Goal: Task Accomplishment & Management: Use online tool/utility

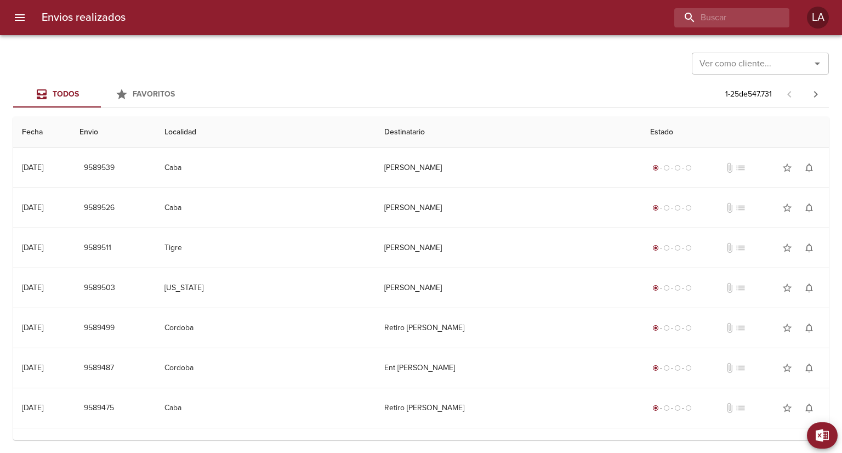
click at [817, 64] on icon "Abrir" at bounding box center [816, 63] width 5 height 3
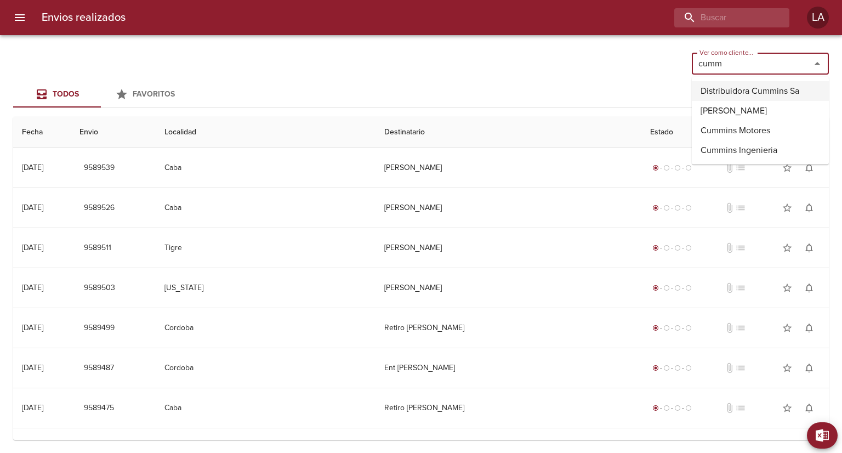
click at [744, 88] on li "Distribuidora Cummins Sa" at bounding box center [760, 91] width 137 height 20
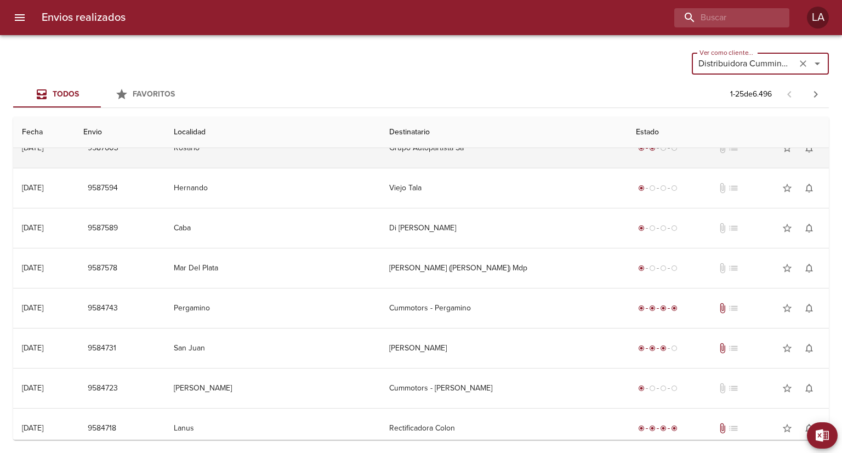
scroll to position [438, 0]
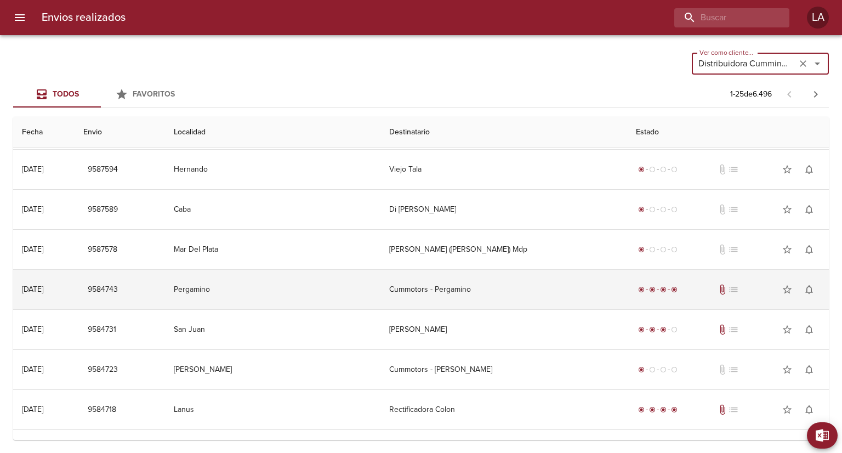
type input "Distribuidora Cummins Sa"
click at [355, 284] on td "Pergamino" at bounding box center [272, 289] width 215 height 39
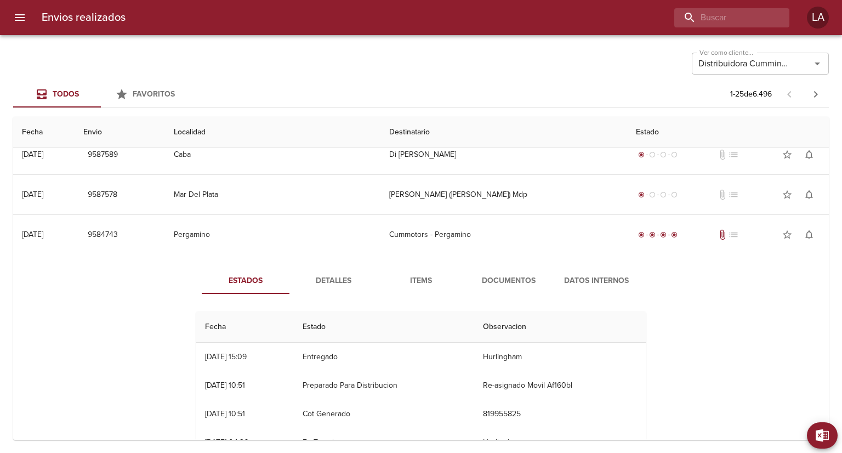
scroll to position [28, 0]
click at [499, 281] on span "Documentos" at bounding box center [508, 281] width 75 height 14
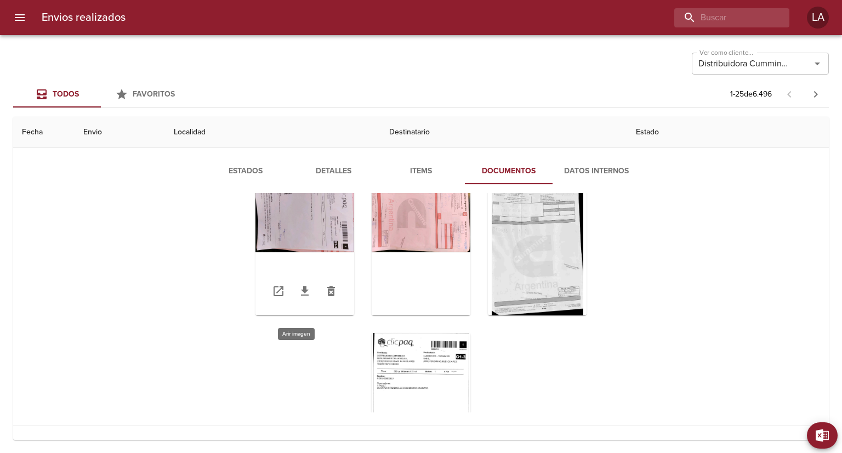
scroll to position [0, 0]
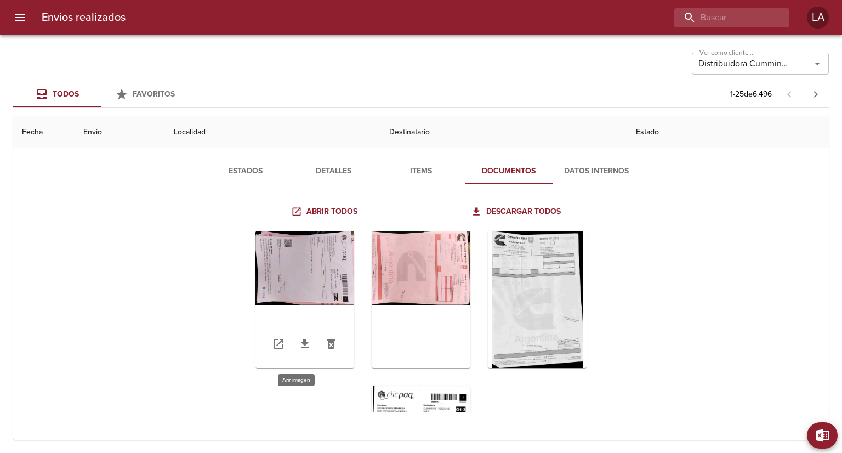
click at [320, 252] on div "Tabla de envíos del cliente" at bounding box center [304, 299] width 99 height 137
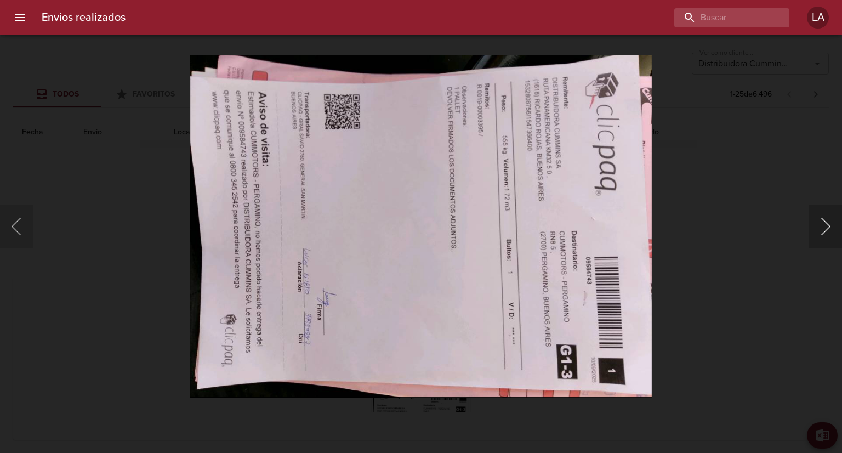
click at [820, 232] on button "Siguiente" at bounding box center [825, 226] width 33 height 44
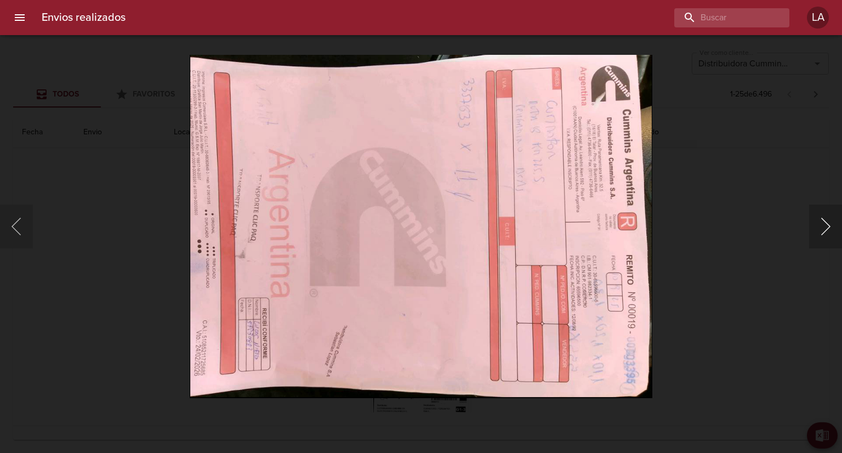
click at [824, 231] on button "Siguiente" at bounding box center [825, 226] width 33 height 44
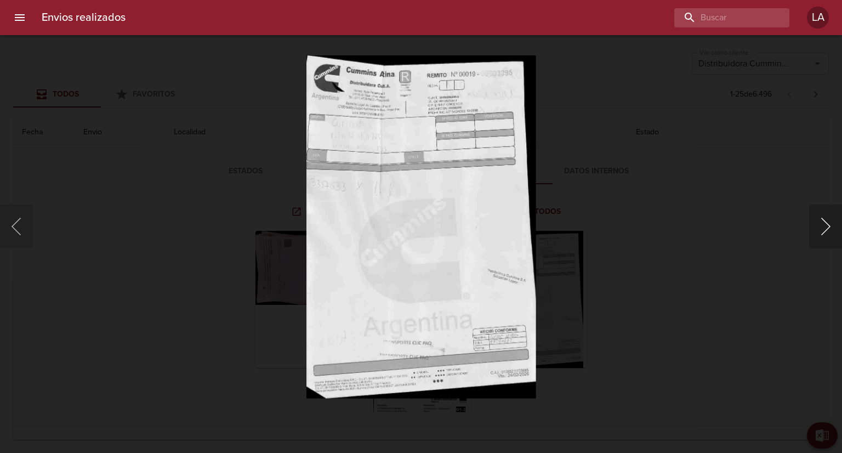
click at [824, 225] on button "Siguiente" at bounding box center [825, 226] width 33 height 44
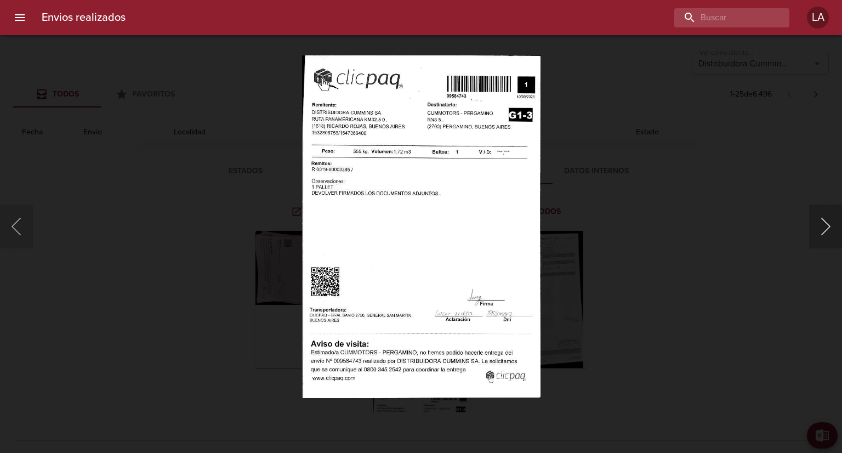
click at [826, 232] on button "Siguiente" at bounding box center [825, 226] width 33 height 44
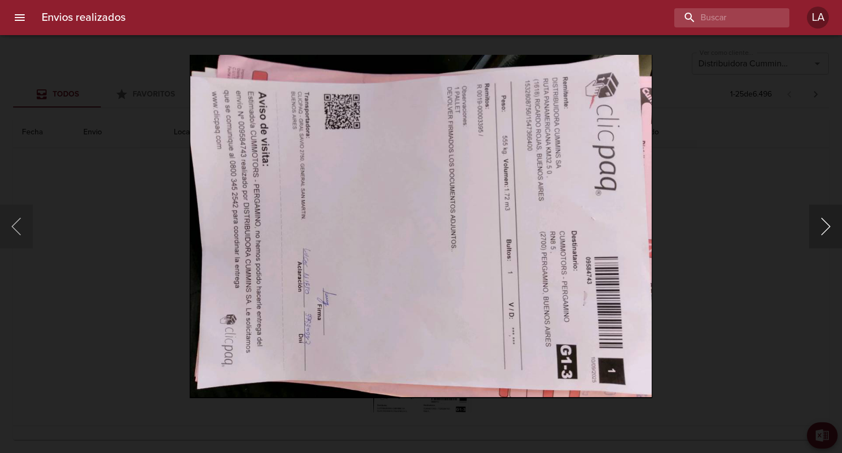
click at [826, 232] on button "Siguiente" at bounding box center [825, 226] width 33 height 44
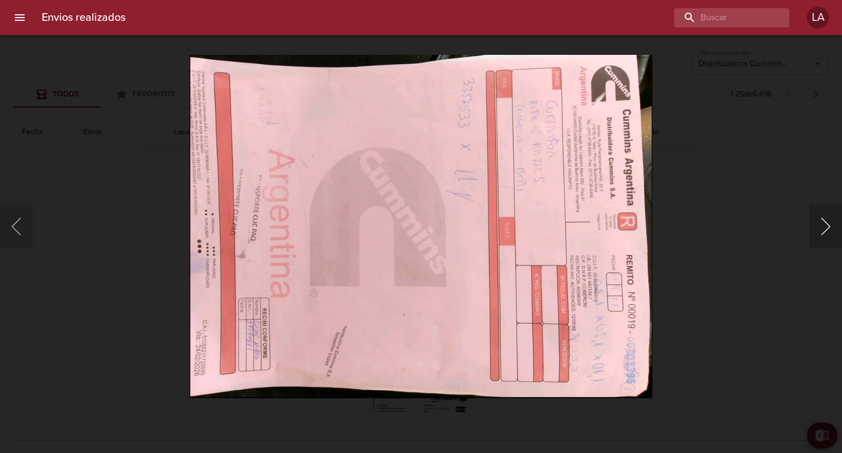
click at [826, 232] on button "Siguiente" at bounding box center [825, 226] width 33 height 44
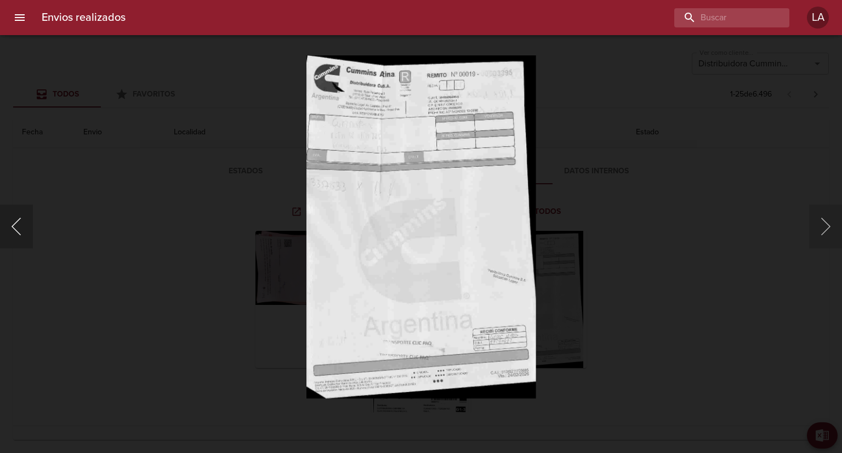
click at [20, 225] on button "Anterior" at bounding box center [16, 226] width 33 height 44
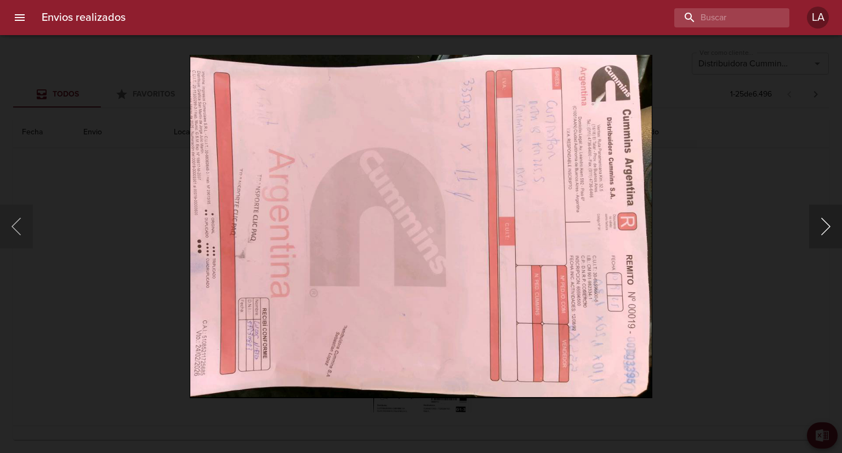
click at [834, 229] on button "Siguiente" at bounding box center [825, 226] width 33 height 44
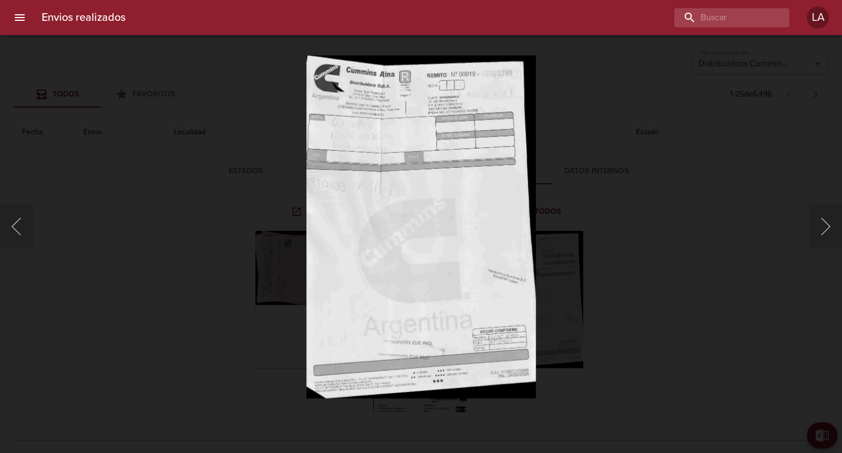
click at [642, 206] on div "Lightbox" at bounding box center [421, 226] width 842 height 453
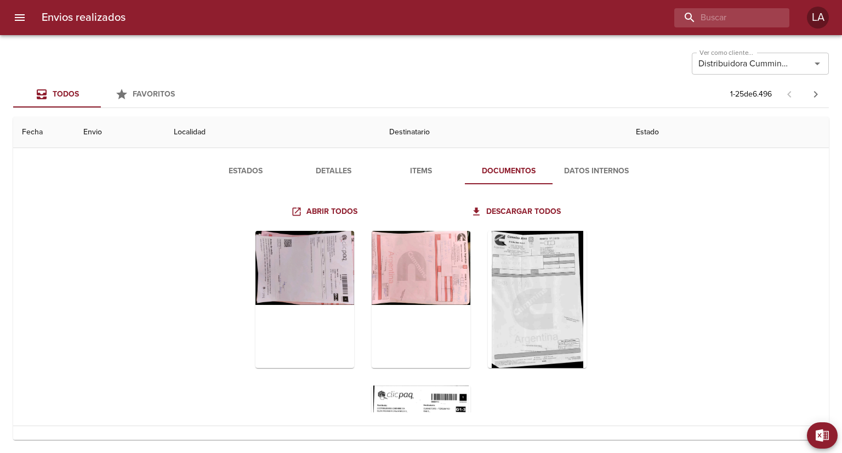
scroll to position [548, 0]
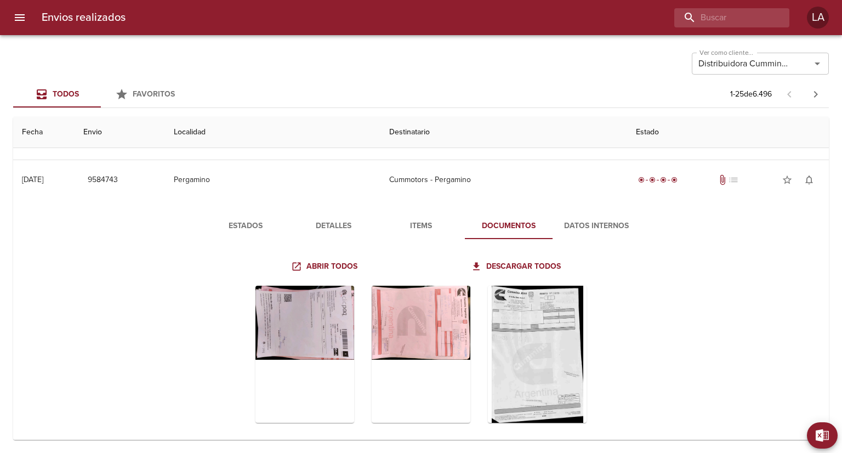
click at [420, 214] on button "Items" at bounding box center [421, 226] width 88 height 26
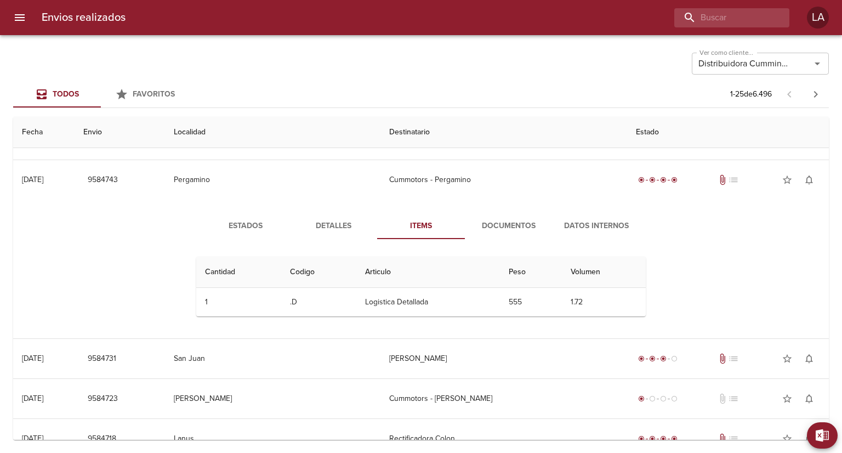
click at [333, 219] on span "Detalles" at bounding box center [333, 226] width 75 height 14
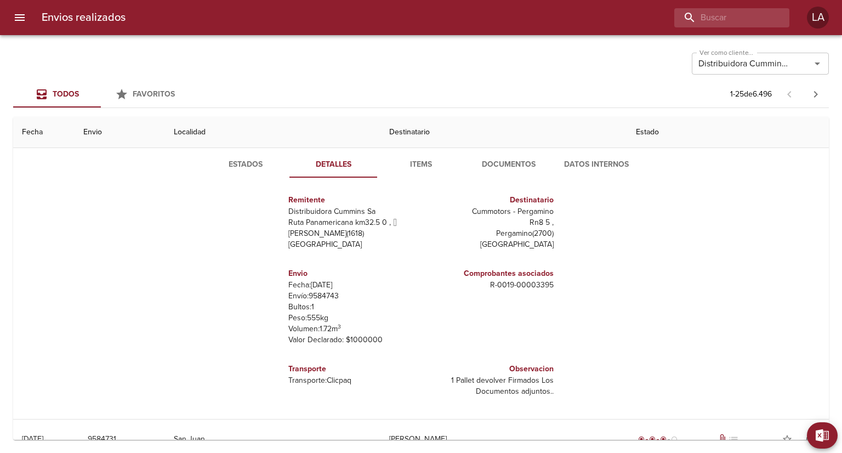
scroll to position [603, 0]
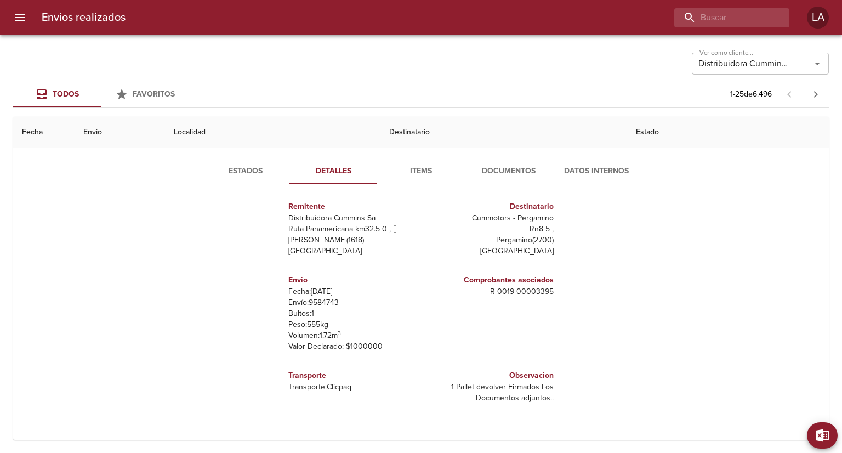
click at [537, 287] on p "R - 0019 - 00003395" at bounding box center [489, 291] width 128 height 11
copy p "00003395"
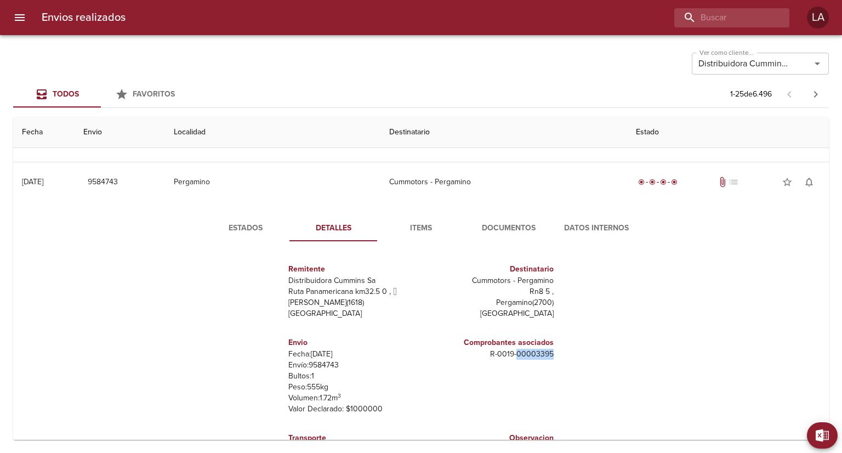
scroll to position [548, 0]
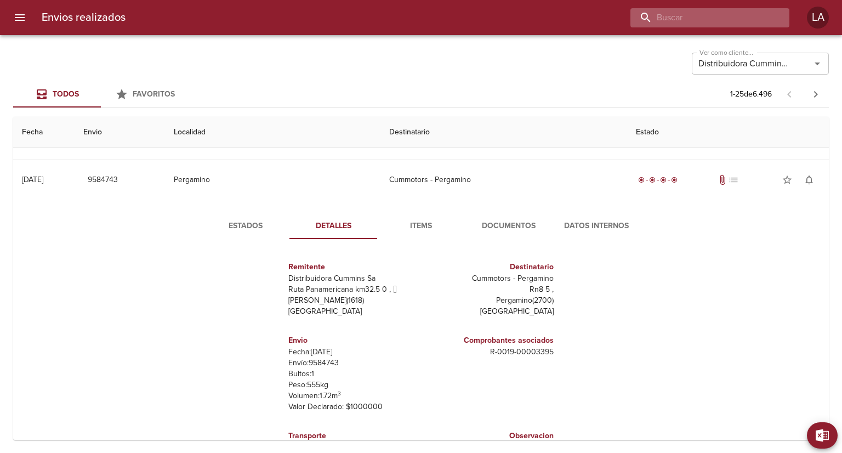
click at [715, 20] on input "buscar" at bounding box center [700, 17] width 140 height 19
paste input "00003395"
click at [693, 17] on input "00003395" at bounding box center [700, 17] width 140 height 19
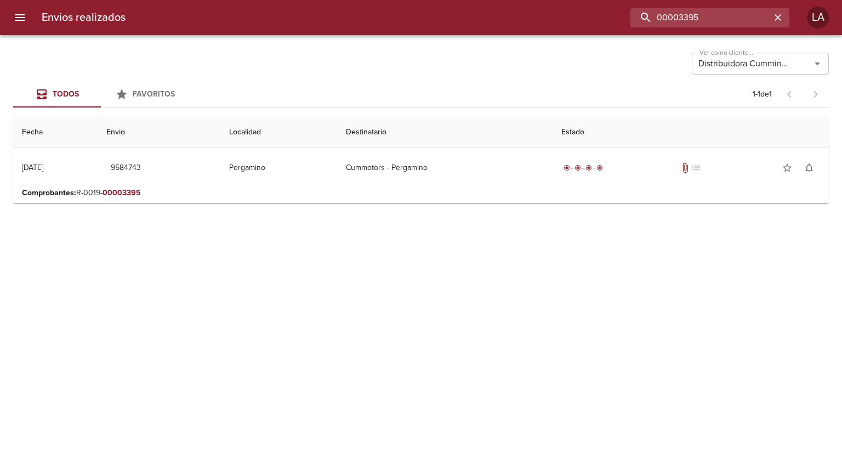
scroll to position [0, 0]
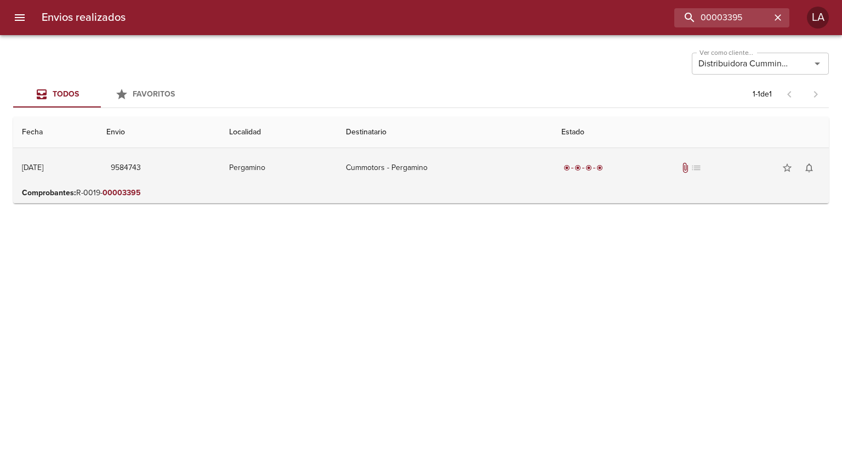
click at [220, 172] on td "9584743" at bounding box center [159, 167] width 123 height 39
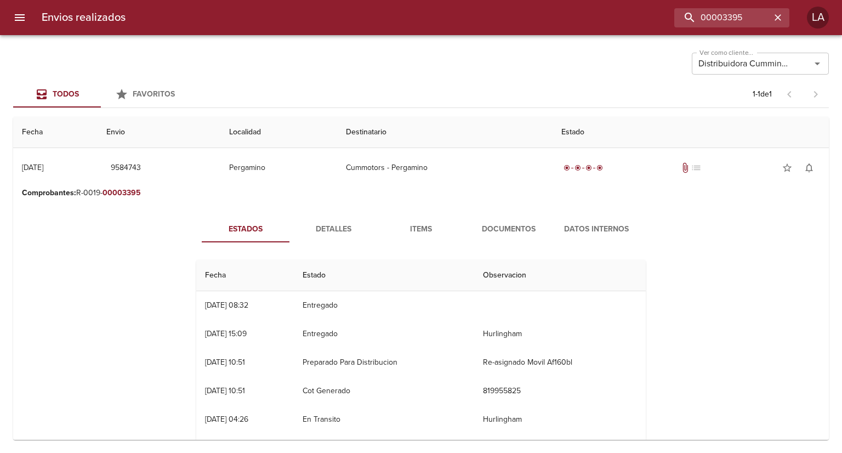
click at [478, 231] on span "Documentos" at bounding box center [508, 229] width 75 height 14
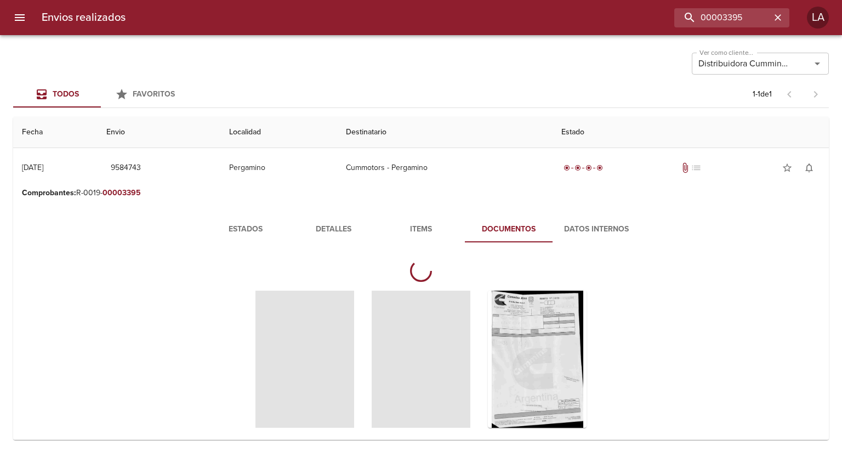
click at [320, 231] on span "Detalles" at bounding box center [333, 229] width 75 height 14
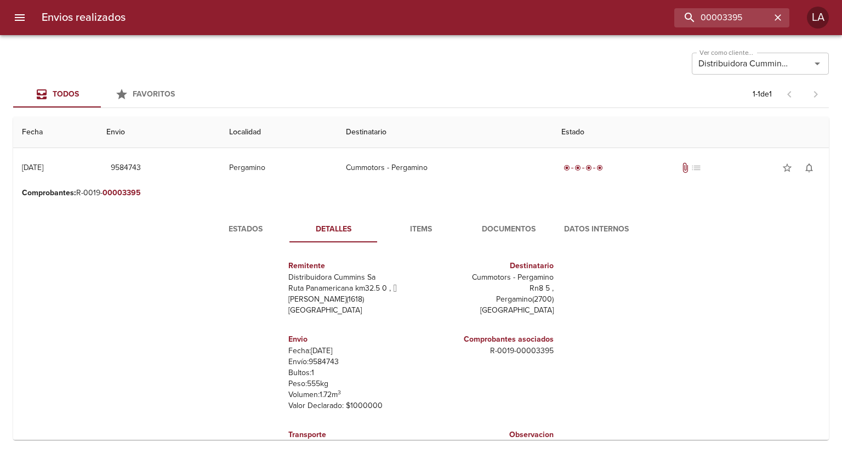
scroll to position [5, 0]
click at [495, 278] on p "Cummotors - Pergamino" at bounding box center [489, 276] width 128 height 11
click at [494, 278] on p "Cummotors - Pergamino" at bounding box center [489, 276] width 128 height 11
click at [509, 297] on p "Pergamino ( 2700 )" at bounding box center [489, 298] width 128 height 11
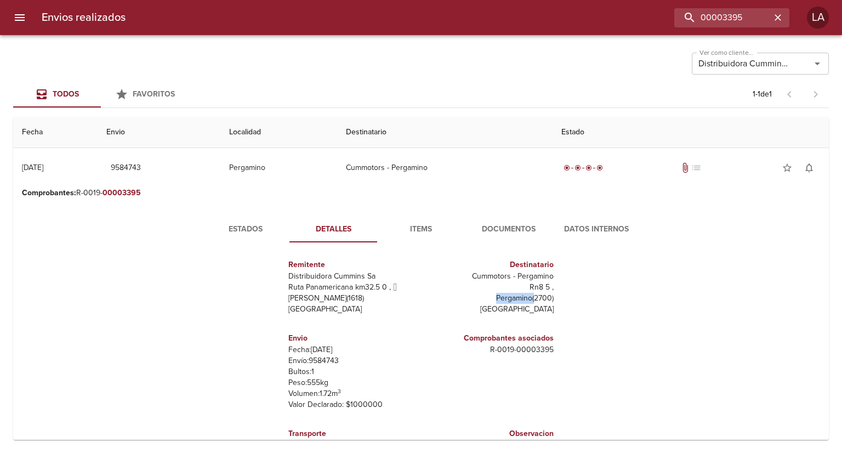
click at [509, 297] on p "Pergamino ( 2700 )" at bounding box center [489, 298] width 128 height 11
click at [492, 276] on p "Cummotors - Pergamino" at bounding box center [489, 276] width 128 height 11
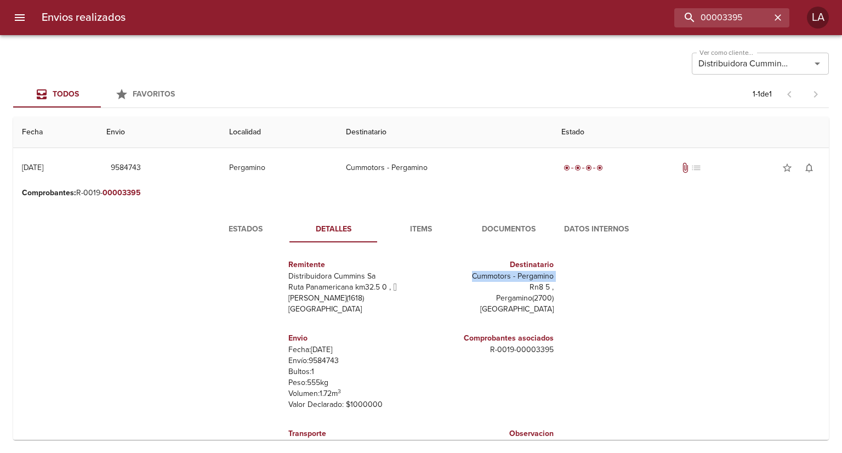
click at [494, 279] on p "Cummotors - Pergamino" at bounding box center [489, 276] width 128 height 11
click at [723, 20] on input "00003395" at bounding box center [700, 17] width 140 height 19
paste input "Cummotors"
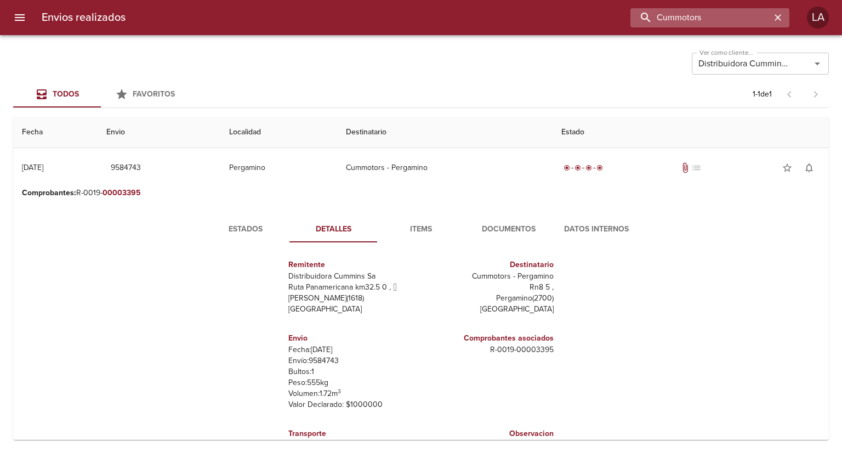
type input "Cummotors"
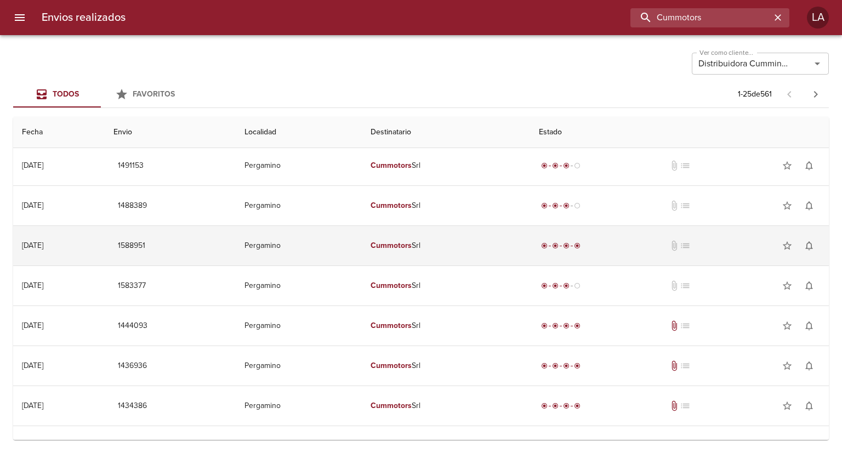
scroll to position [0, 0]
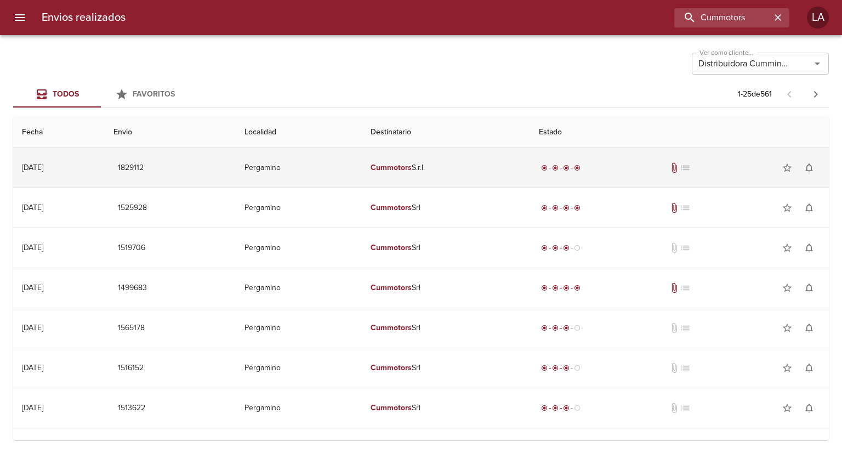
click at [401, 176] on td "Cummotors S.r.l." at bounding box center [446, 167] width 168 height 39
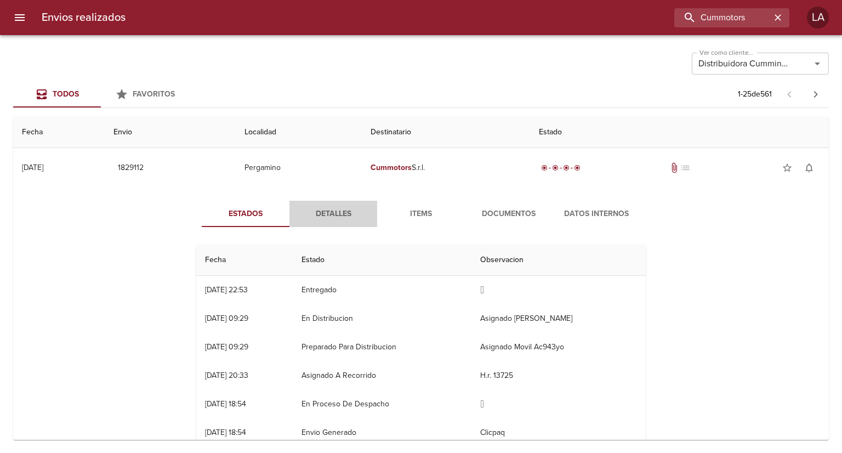
click at [340, 214] on span "Detalles" at bounding box center [333, 214] width 75 height 14
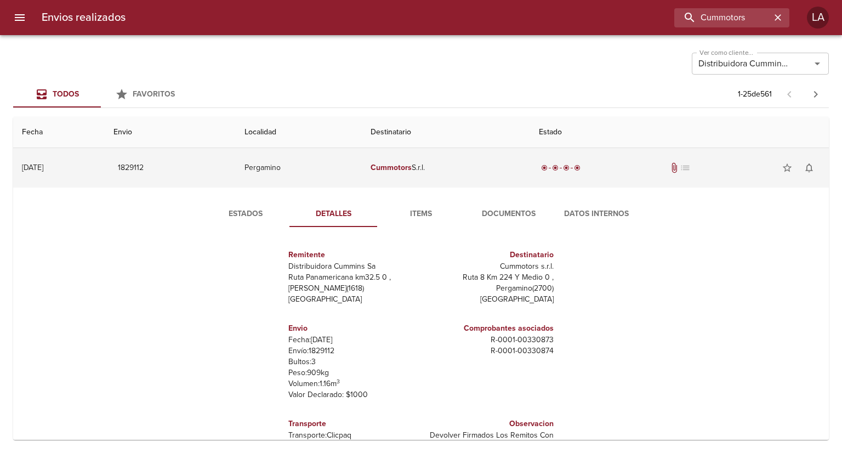
click at [464, 163] on td "Cummotors S.r.l." at bounding box center [446, 167] width 168 height 39
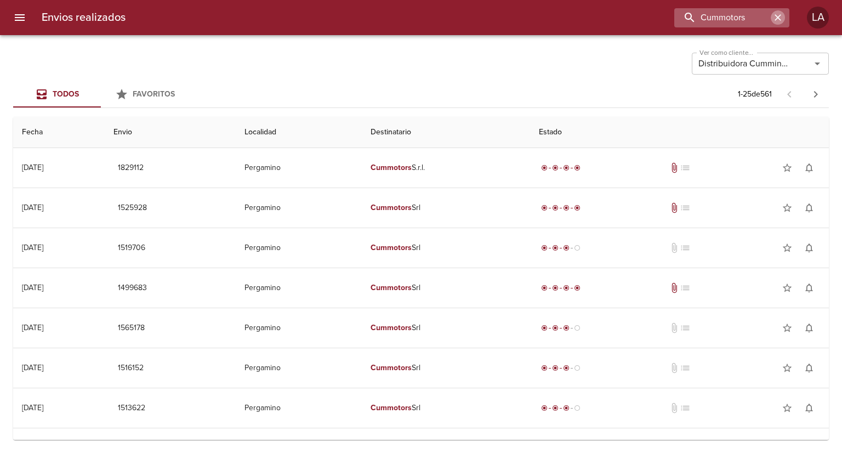
click at [778, 22] on icon "button" at bounding box center [777, 17] width 11 height 11
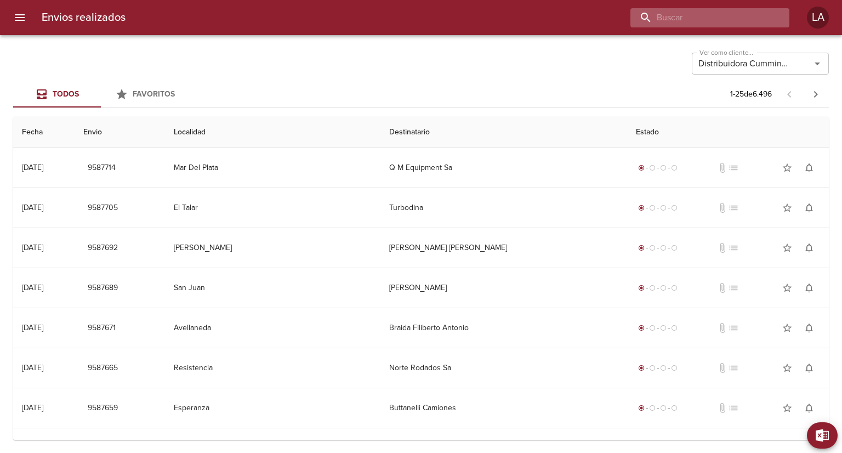
click at [709, 16] on input "buscar" at bounding box center [700, 17] width 140 height 19
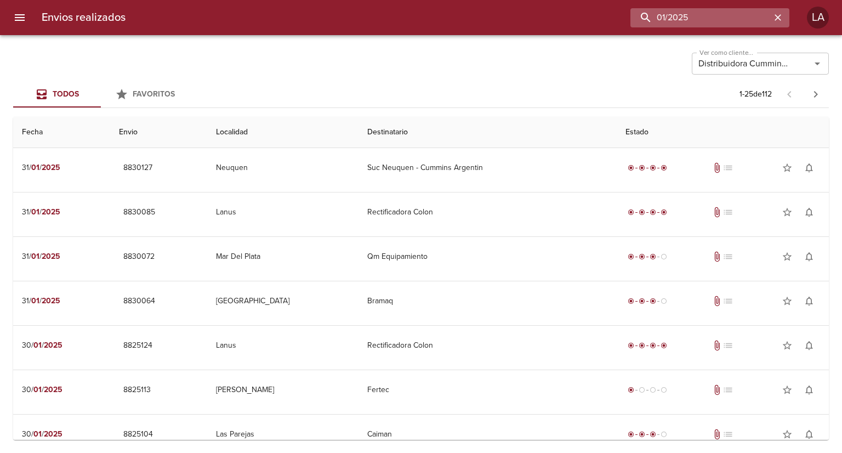
drag, startPoint x: 710, startPoint y: 12, endPoint x: 647, endPoint y: 23, distance: 64.1
click at [647, 23] on input "01/2025" at bounding box center [700, 17] width 140 height 19
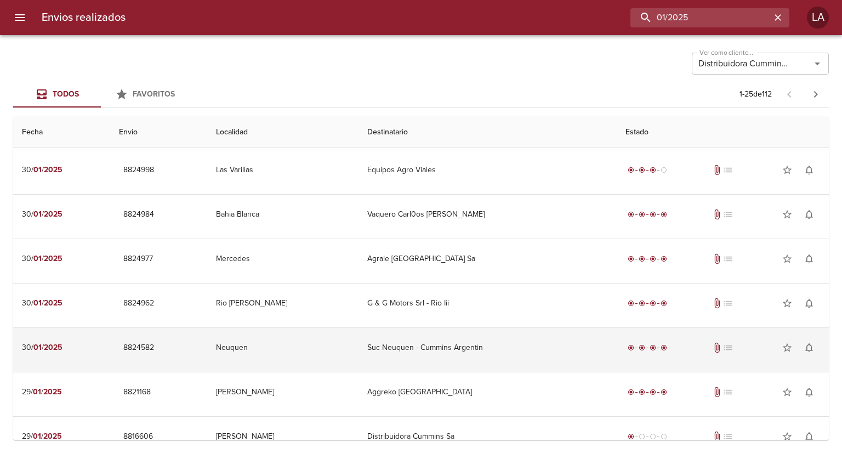
scroll to position [815, 0]
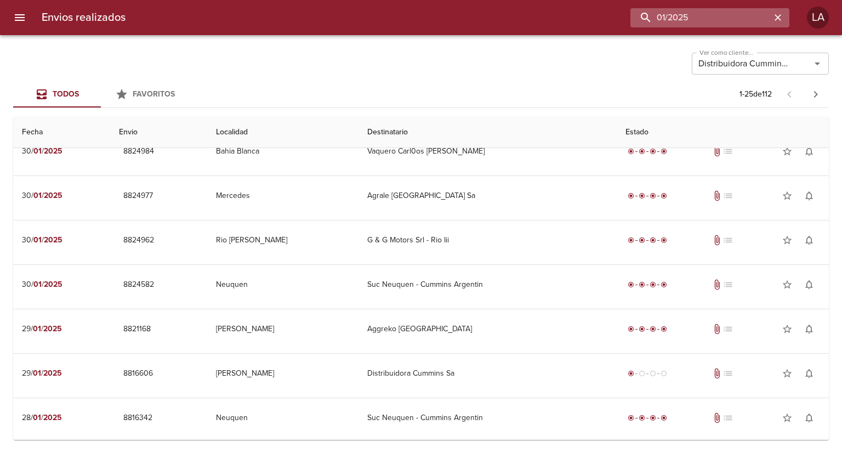
drag, startPoint x: 671, startPoint y: 27, endPoint x: 666, endPoint y: 22, distance: 6.2
click at [670, 26] on input "01/2025" at bounding box center [700, 17] width 140 height 19
click at [664, 20] on input "01/2025" at bounding box center [700, 17] width 140 height 19
click at [660, 16] on input "01/2025" at bounding box center [700, 17] width 140 height 19
type input "[DATE]"
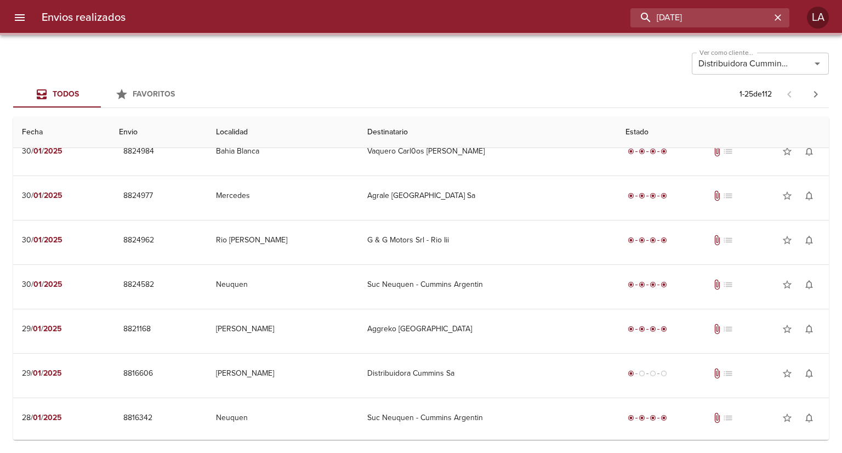
scroll to position [0, 0]
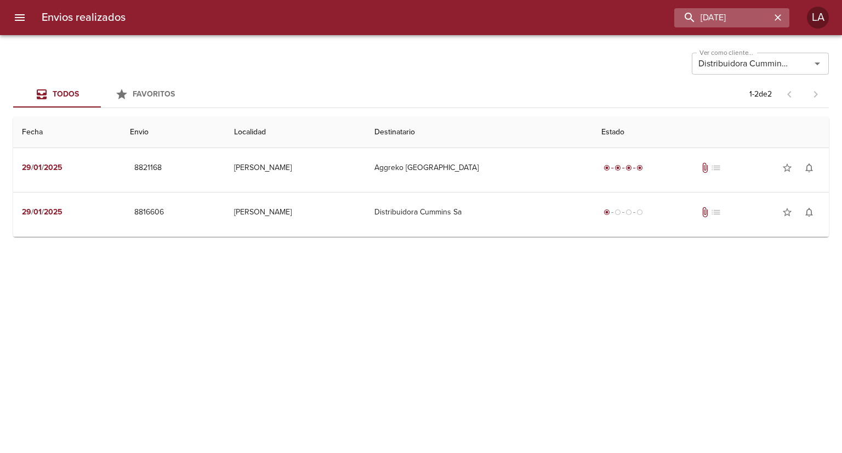
click at [776, 19] on icon "button" at bounding box center [777, 17] width 7 height 7
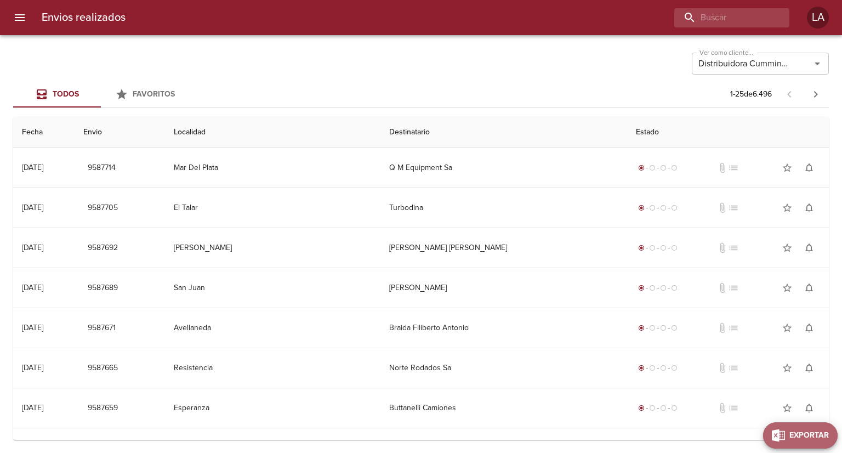
click at [819, 427] on button "Exportar" at bounding box center [800, 435] width 75 height 26
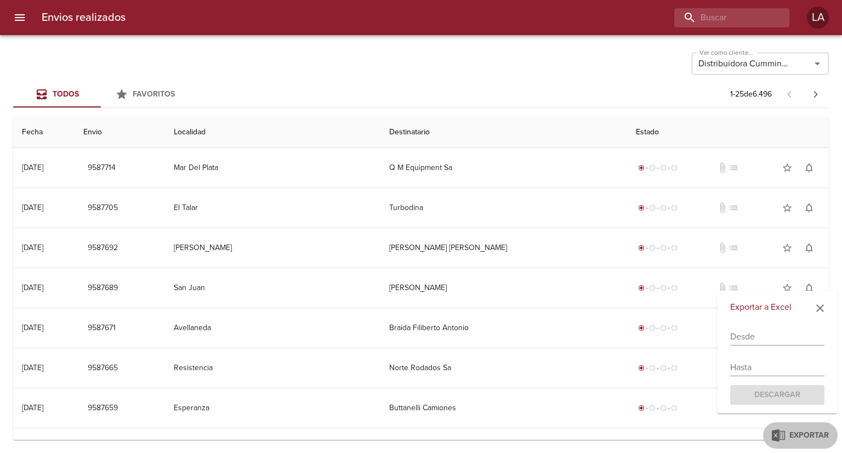
click at [751, 329] on input "text" at bounding box center [777, 337] width 94 height 18
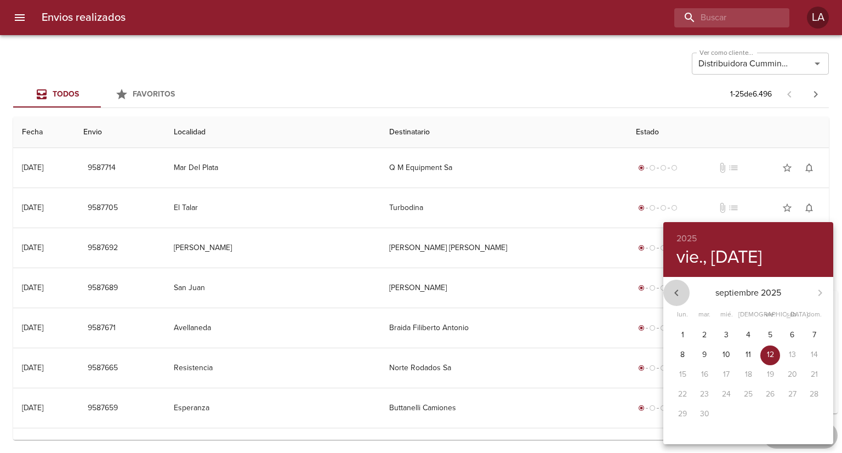
click at [682, 296] on icon "button" at bounding box center [676, 292] width 13 height 13
click at [775, 335] on span "1" at bounding box center [770, 334] width 20 height 11
type input "[DATE]"
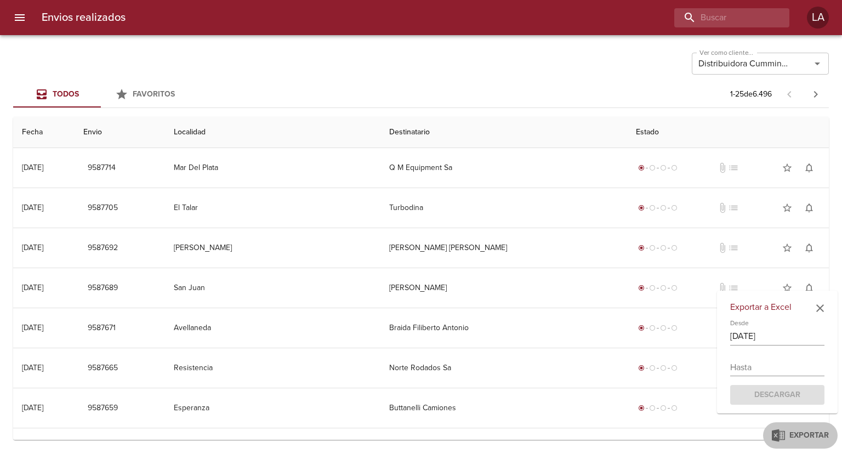
click at [776, 356] on div "Hasta" at bounding box center [777, 363] width 94 height 26
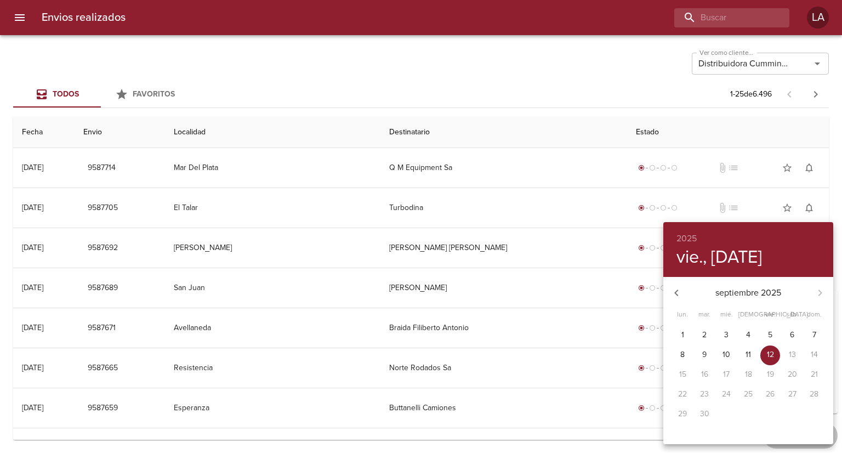
click at [781, 373] on div "20" at bounding box center [792, 375] width 22 height 20
click at [666, 288] on button "button" at bounding box center [676, 292] width 26 height 26
click at [811, 413] on p "31" at bounding box center [814, 413] width 7 height 11
type input "[DATE]"
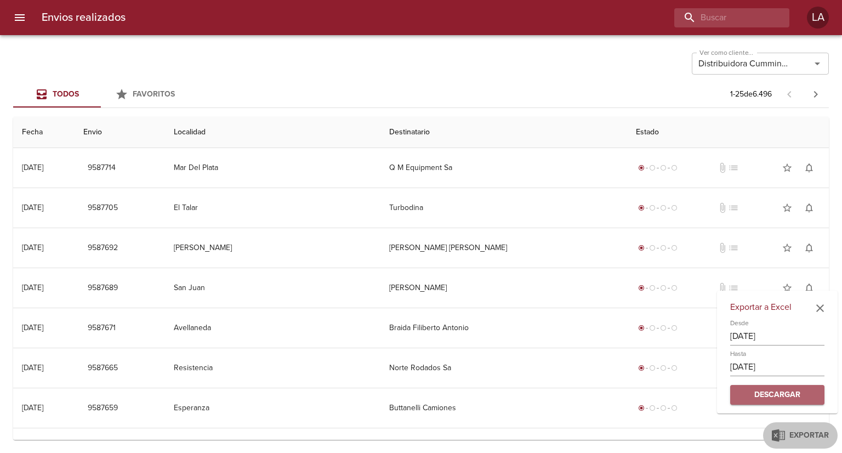
click at [785, 393] on span "Descargar" at bounding box center [777, 395] width 77 height 14
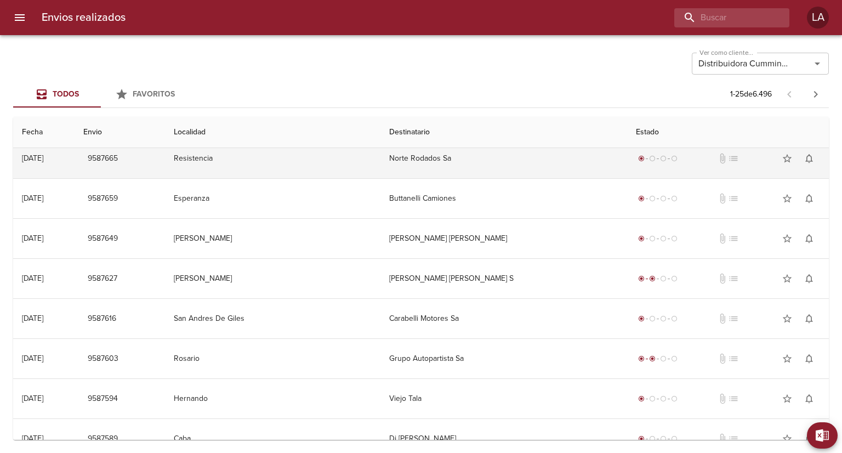
scroll to position [329, 0]
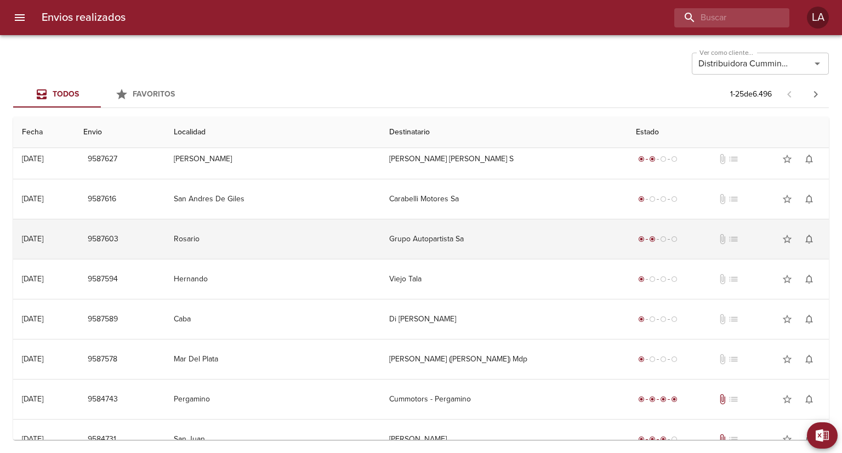
click at [435, 229] on td "Grupo Autopartista Sa" at bounding box center [503, 238] width 247 height 39
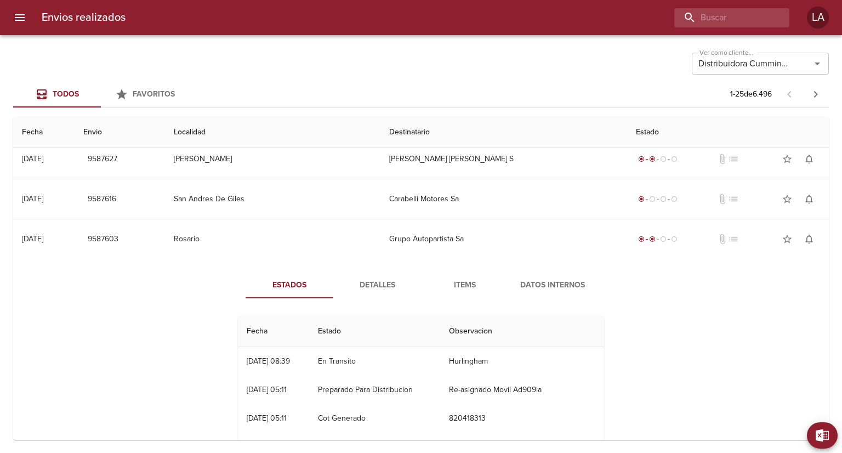
click at [387, 278] on span "Detalles" at bounding box center [377, 285] width 75 height 14
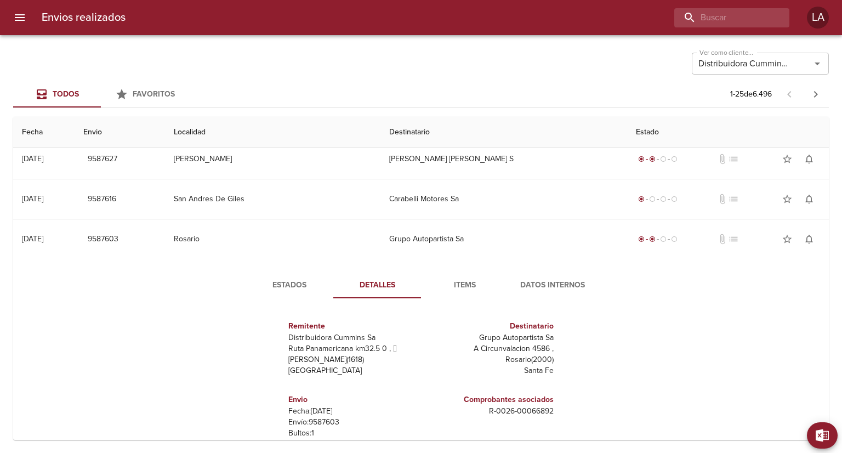
scroll to position [384, 0]
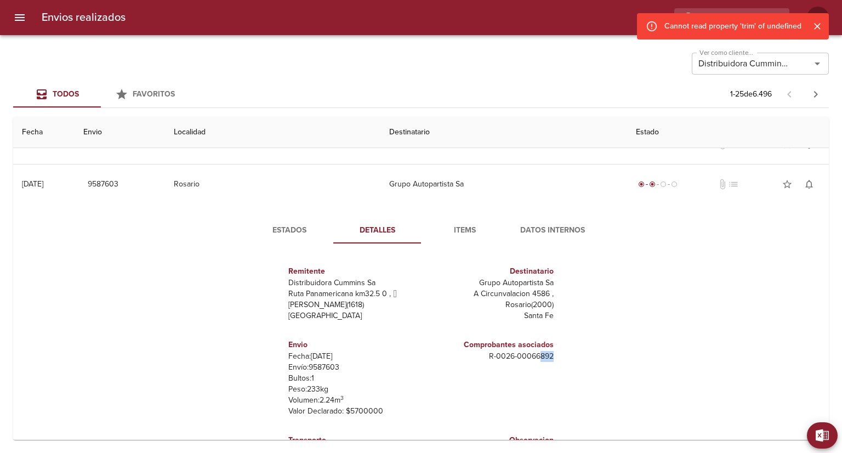
drag, startPoint x: 533, startPoint y: 356, endPoint x: 546, endPoint y: 357, distance: 12.7
click at [546, 357] on div "Comprobantes asociados R - 0026 - 00066892" at bounding box center [489, 377] width 137 height 95
click at [818, 25] on icon "Cerrar" at bounding box center [817, 26] width 7 height 7
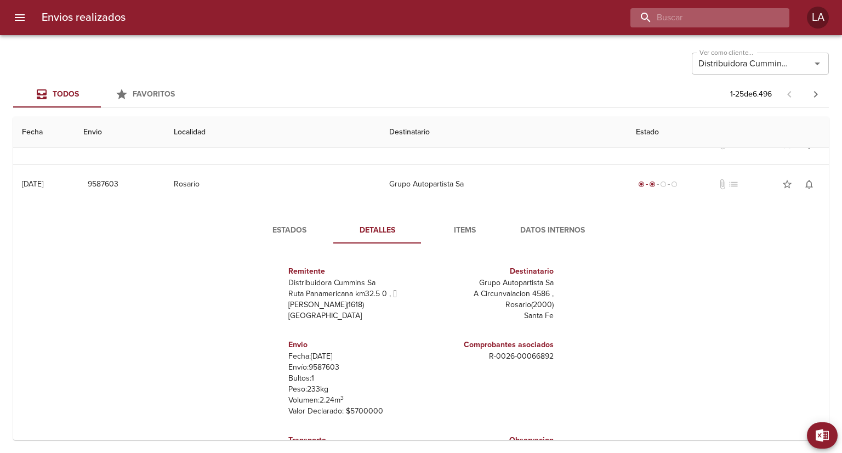
click at [750, 17] on input "buscar" at bounding box center [700, 17] width 140 height 19
type input "892"
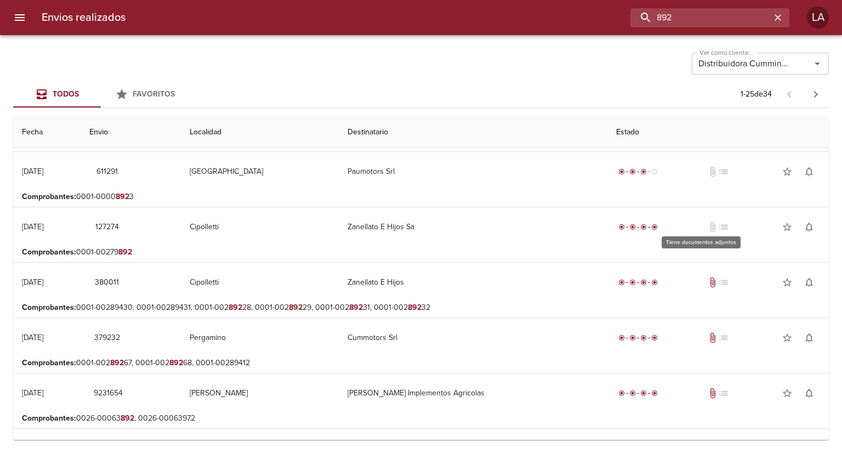
scroll to position [0, 0]
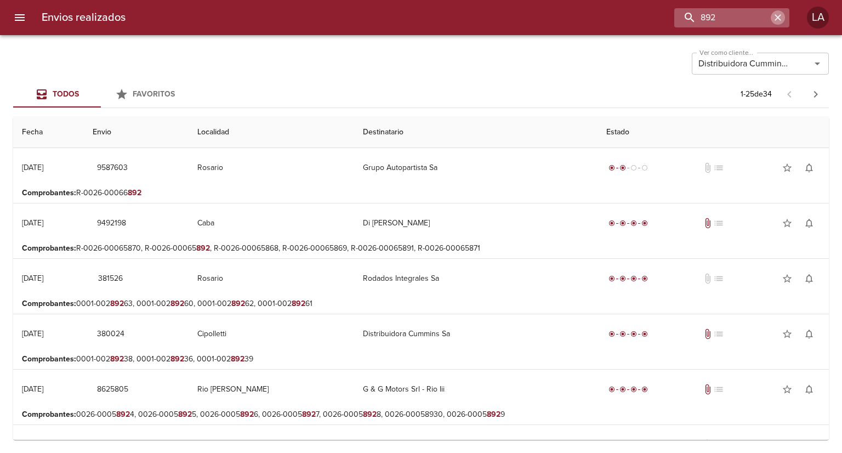
click at [779, 18] on icon "button" at bounding box center [777, 17] width 11 height 11
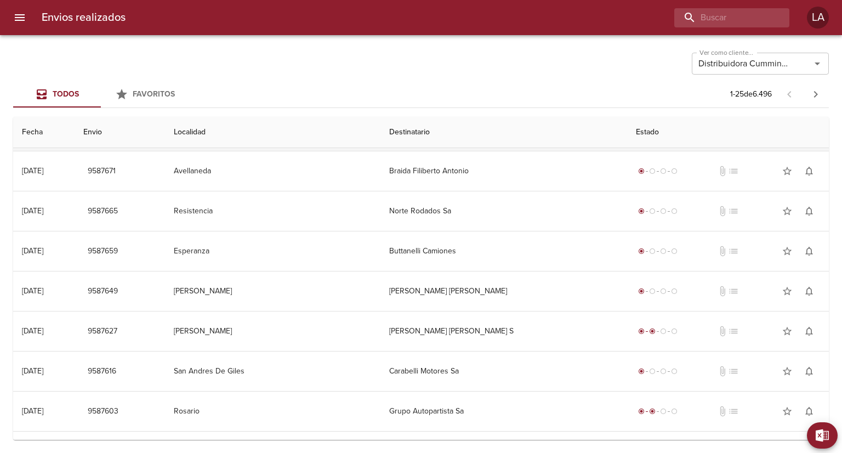
scroll to position [164, 0]
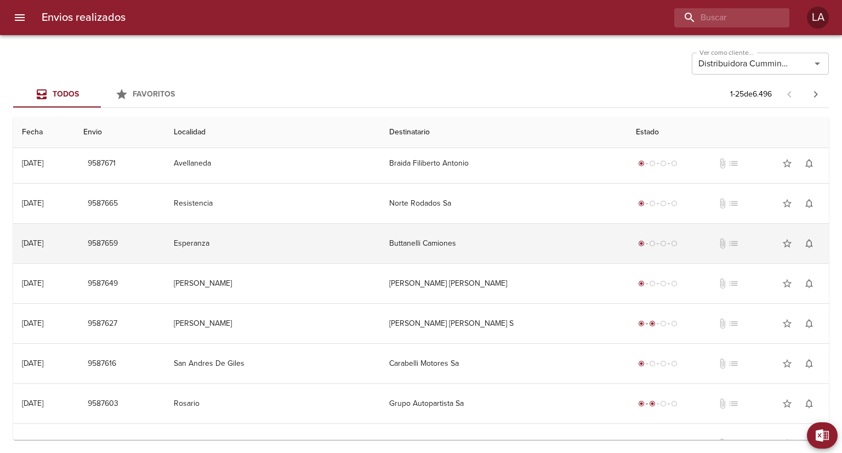
click at [478, 259] on td "Buttanelli Camiones" at bounding box center [503, 243] width 247 height 39
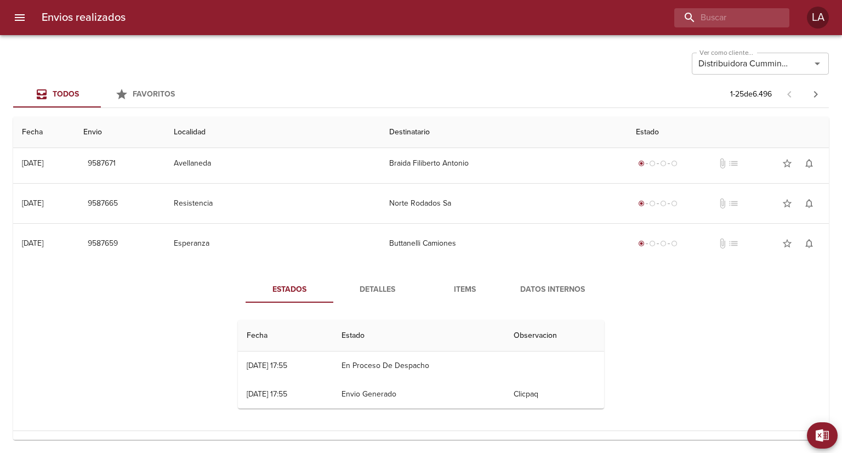
click at [386, 287] on span "Detalles" at bounding box center [377, 290] width 75 height 14
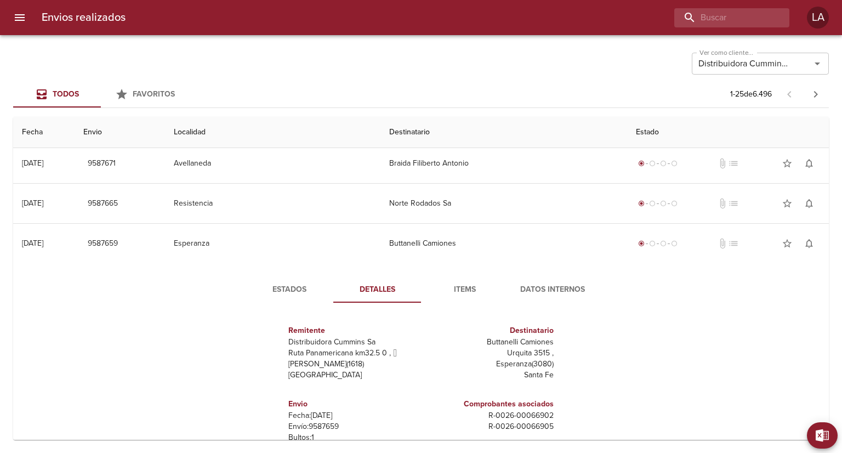
scroll to position [5, 0]
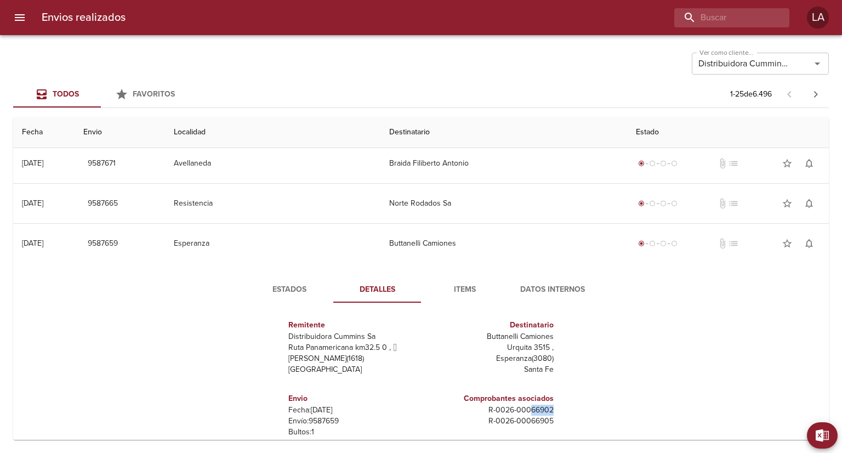
drag, startPoint x: 522, startPoint y: 408, endPoint x: 546, endPoint y: 404, distance: 24.4
click at [546, 404] on div "Comprobantes asociados R - 0026 - 00066902 R - 0026 - 00066905" at bounding box center [489, 431] width 137 height 95
copy p "66902"
click at [713, 24] on input "buscar" at bounding box center [700, 17] width 140 height 19
paste input "66902"
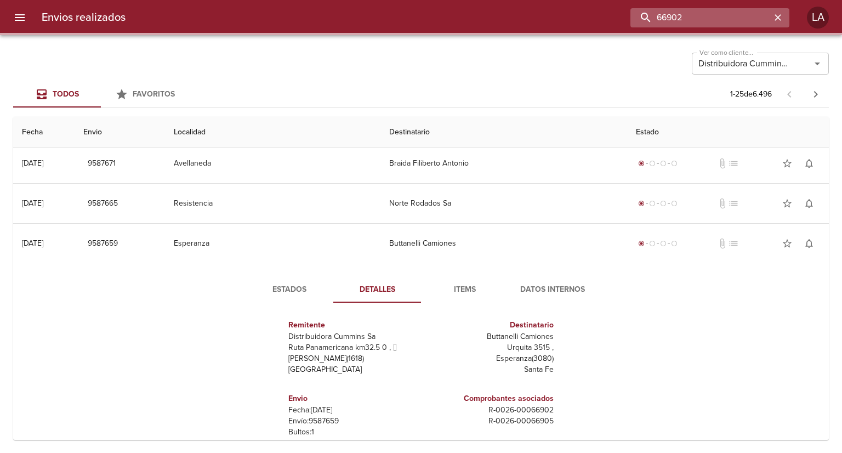
scroll to position [0, 0]
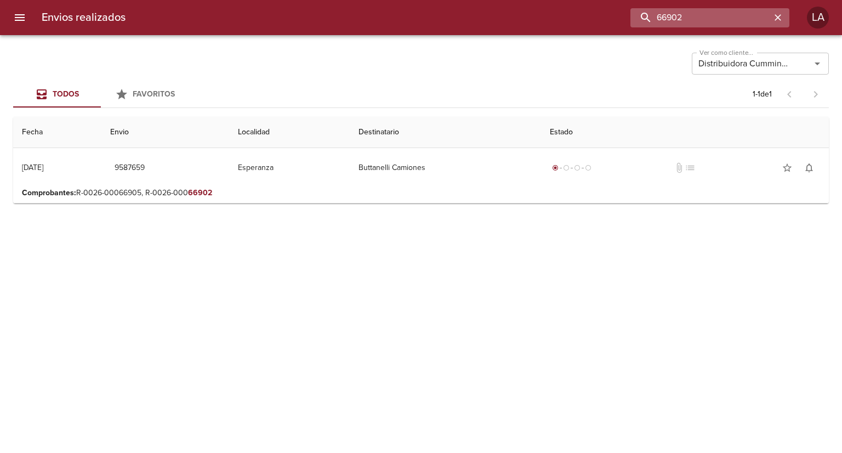
click at [675, 19] on input "66902" at bounding box center [700, 17] width 140 height 19
click at [662, 13] on input "66902" at bounding box center [700, 17] width 140 height 19
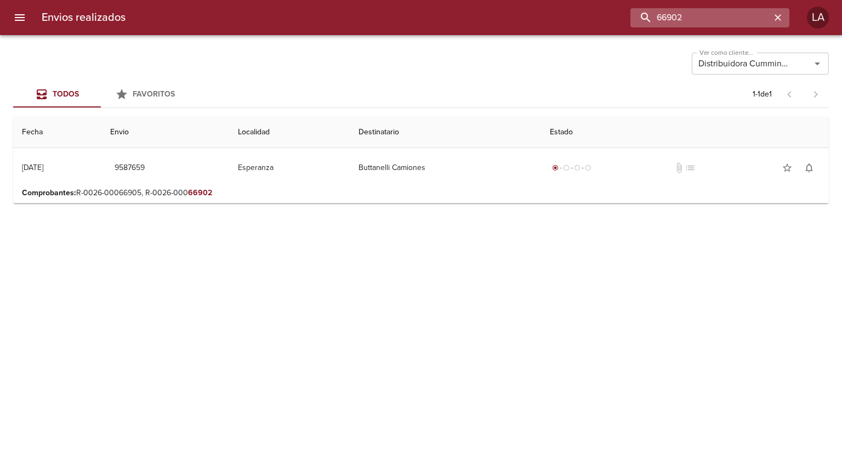
click at [662, 19] on input "66902" at bounding box center [700, 17] width 140 height 19
click at [658, 18] on input "66902" at bounding box center [700, 17] width 140 height 19
type input "0066902"
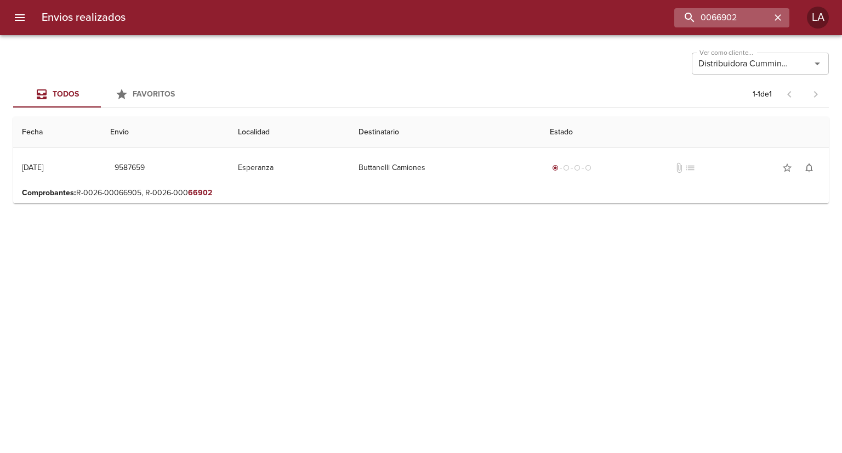
click at [779, 20] on icon "button" at bounding box center [777, 17] width 11 height 11
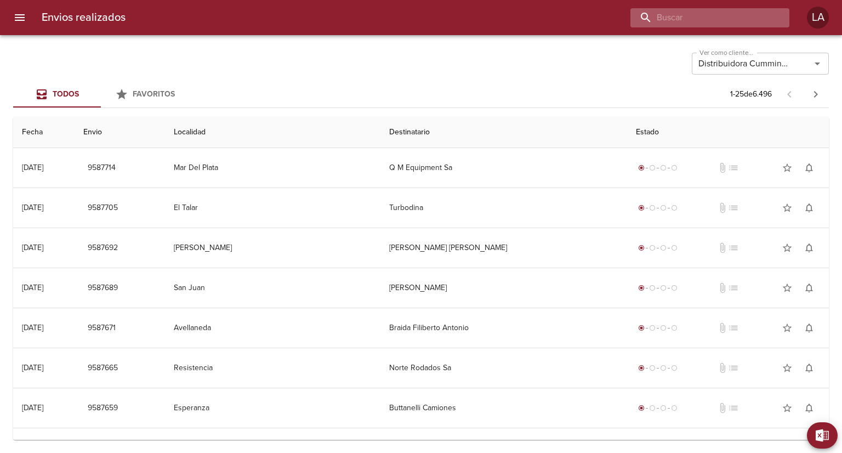
click at [738, 16] on input "buscar" at bounding box center [700, 17] width 140 height 19
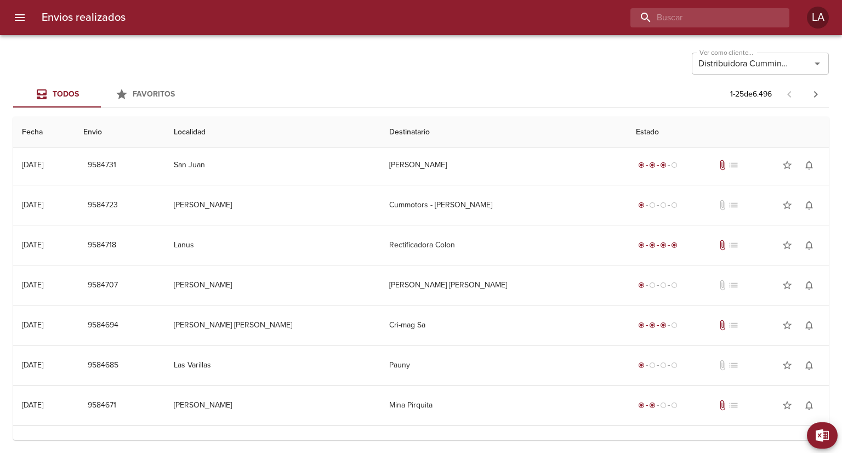
scroll to position [596, 0]
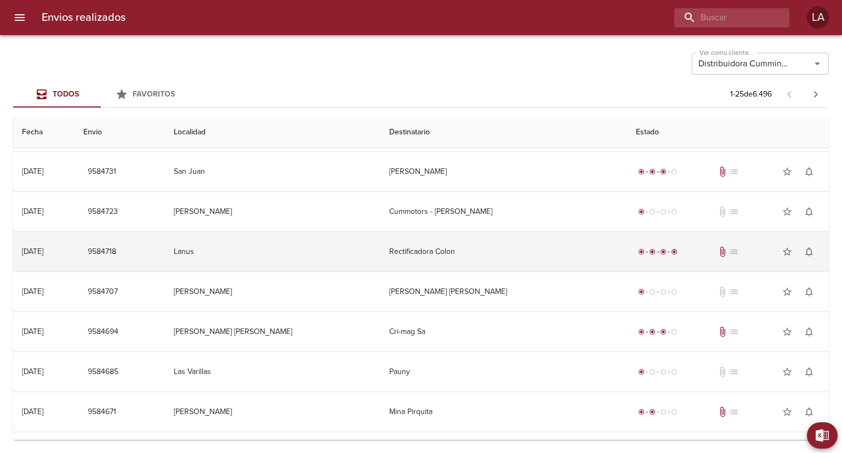
click at [627, 255] on td "radio_button_checked radio_button_checked radio_button_checked radio_button_che…" at bounding box center [728, 251] width 202 height 39
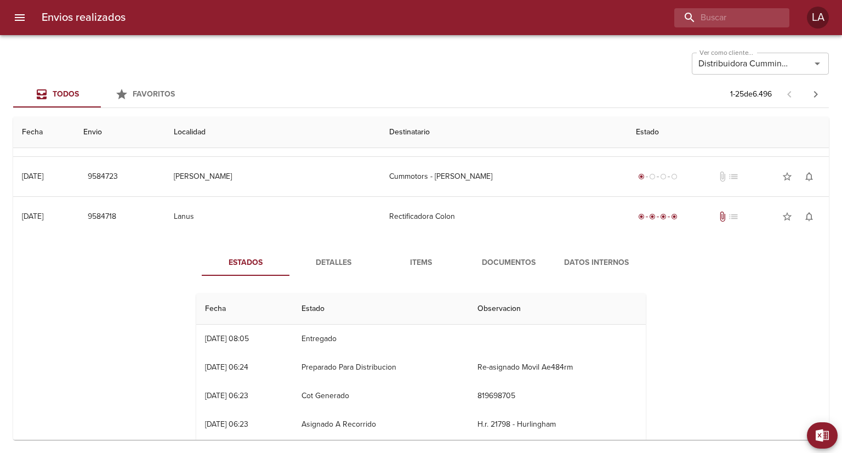
scroll to position [651, 0]
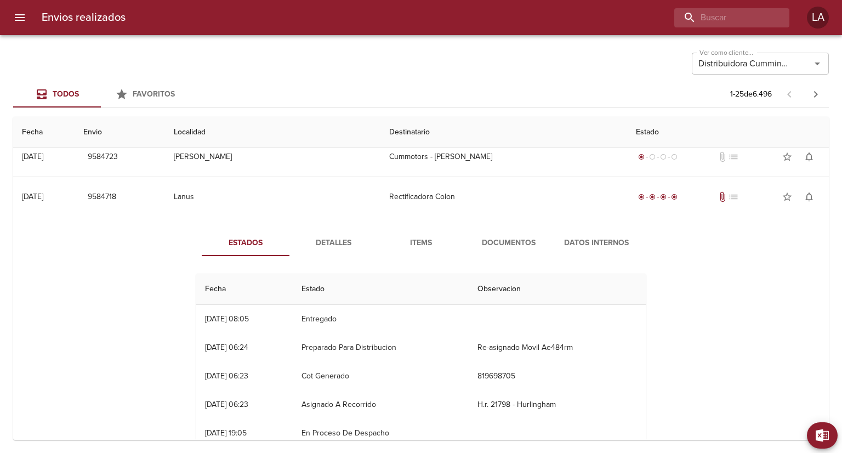
click at [499, 242] on span "Documentos" at bounding box center [508, 243] width 75 height 14
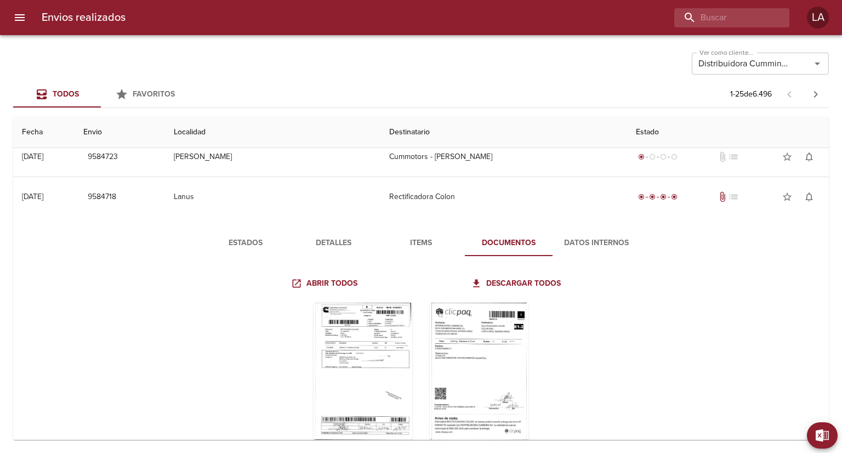
scroll to position [706, 0]
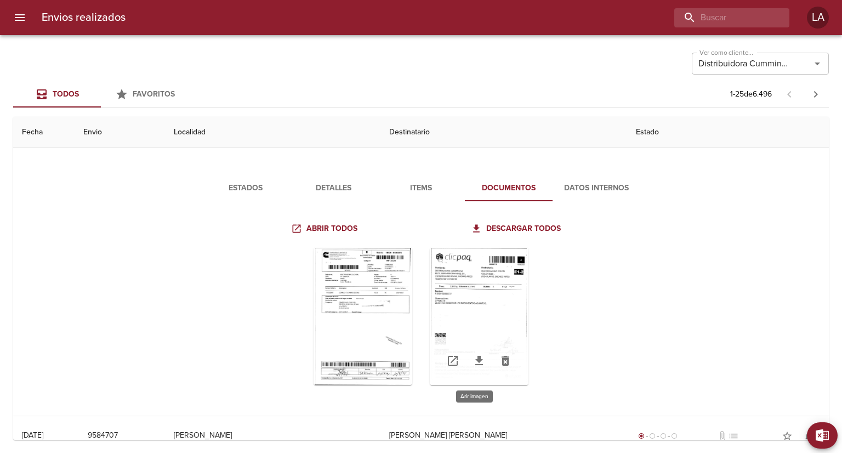
click at [470, 288] on div "Tabla de envíos del cliente" at bounding box center [479, 316] width 99 height 137
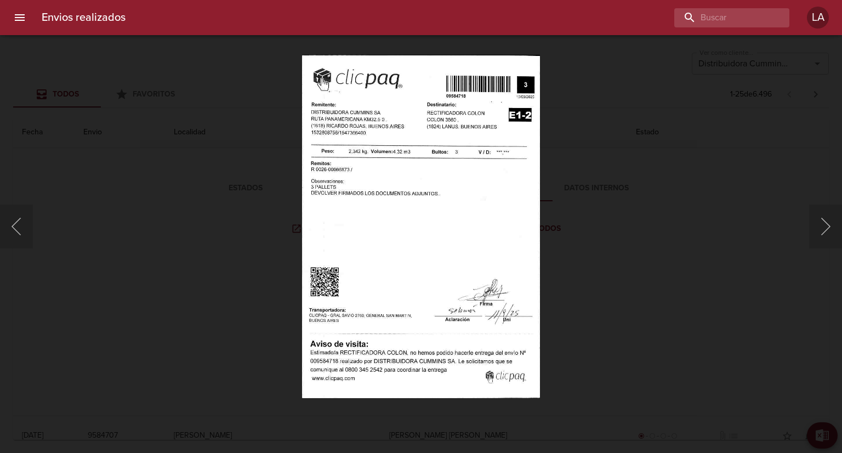
click at [589, 294] on div "Lightbox" at bounding box center [421, 226] width 842 height 453
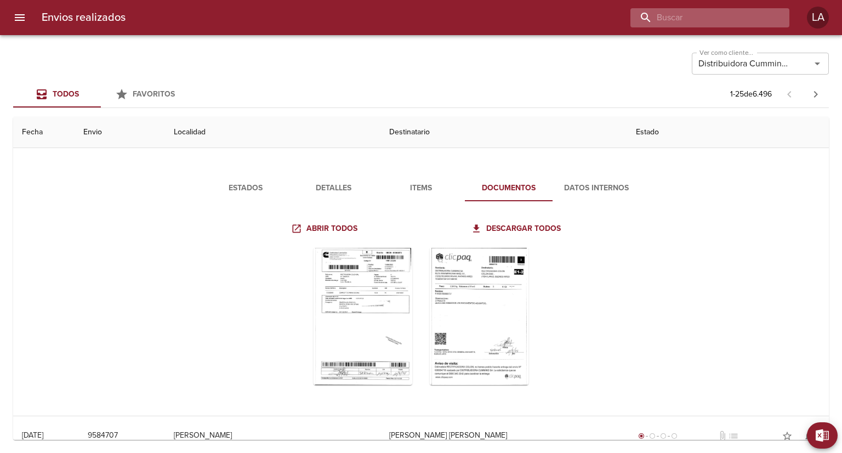
click at [742, 20] on input "buscar" at bounding box center [700, 17] width 140 height 19
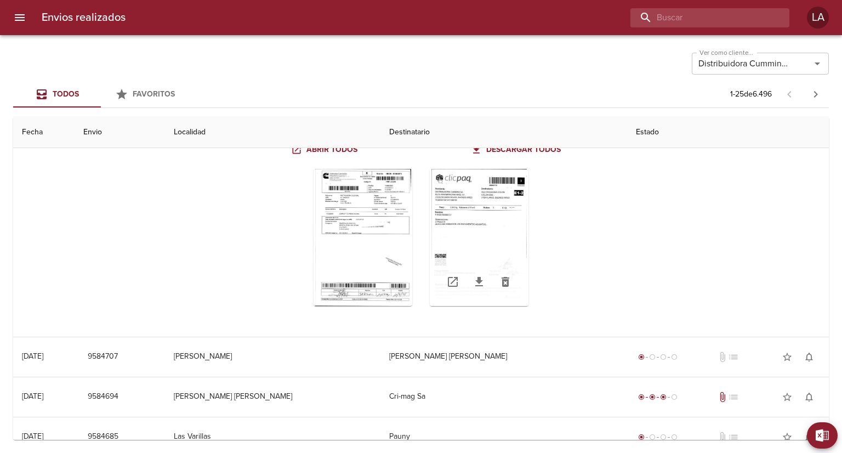
scroll to position [761, 0]
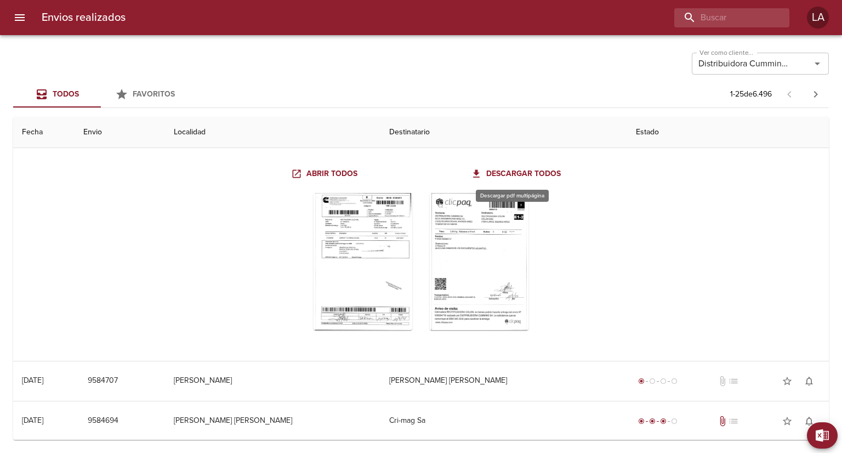
click at [537, 169] on span "Descargar todos" at bounding box center [517, 174] width 88 height 14
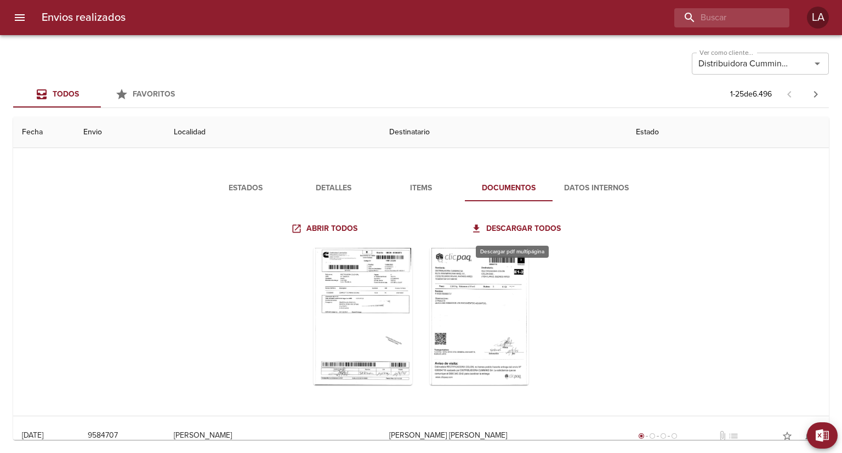
scroll to position [596, 0]
